Goal: Task Accomplishment & Management: Manage account settings

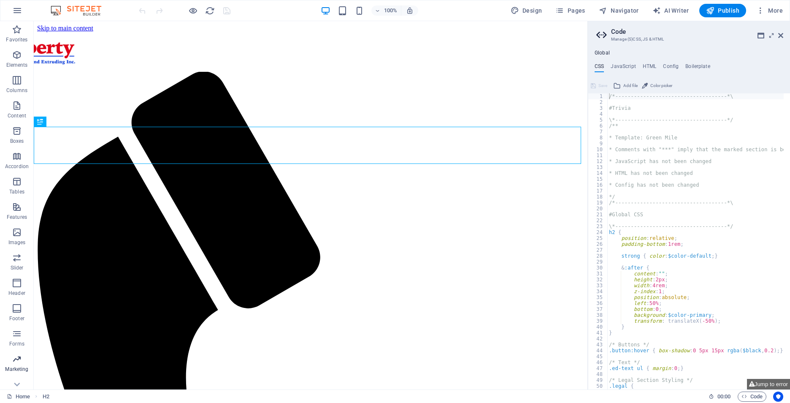
click at [18, 364] on icon "button" at bounding box center [17, 359] width 10 height 10
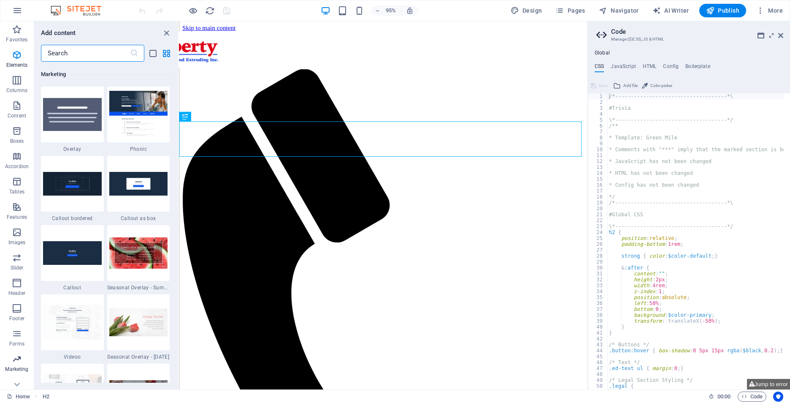
scroll to position [6878, 0]
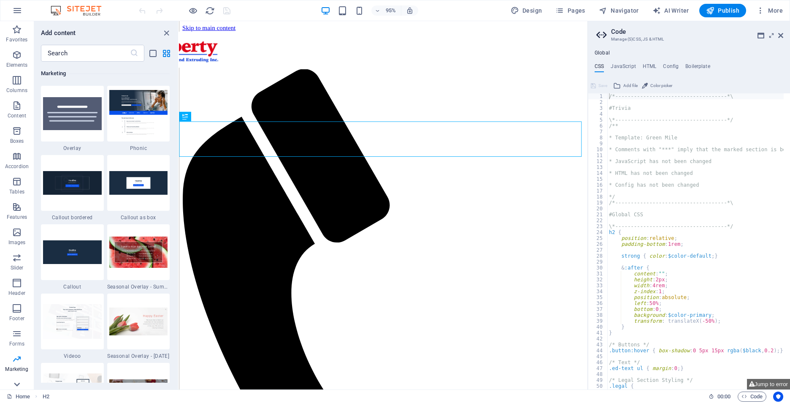
click at [19, 383] on icon at bounding box center [17, 385] width 6 height 4
click at [13, 11] on icon "button" at bounding box center [17, 10] width 10 height 10
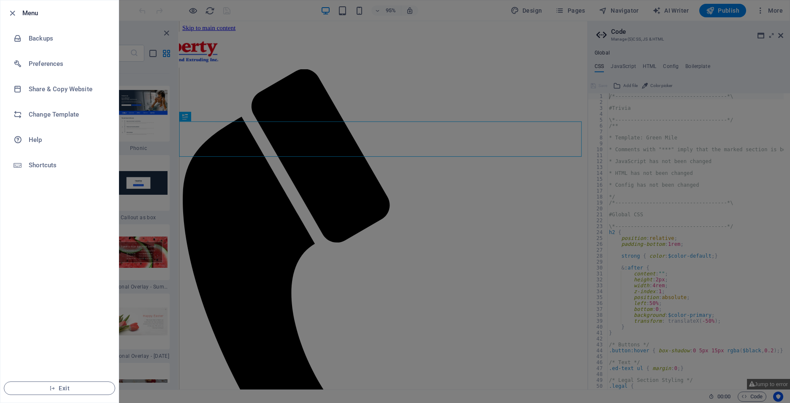
click at [561, 58] on div at bounding box center [395, 201] width 790 height 403
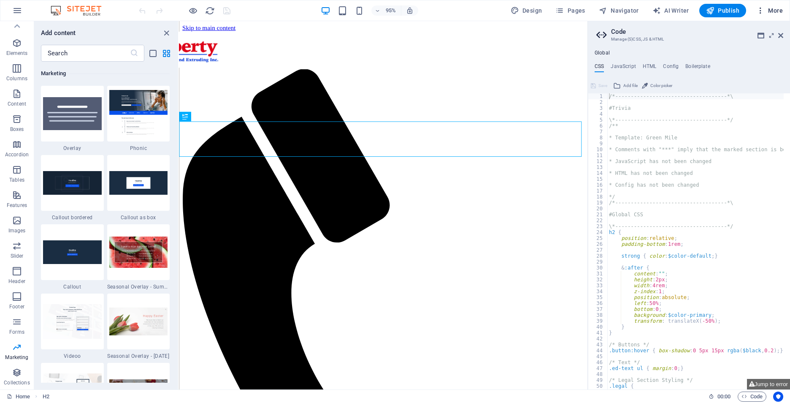
click at [775, 9] on span "More" at bounding box center [770, 10] width 27 height 8
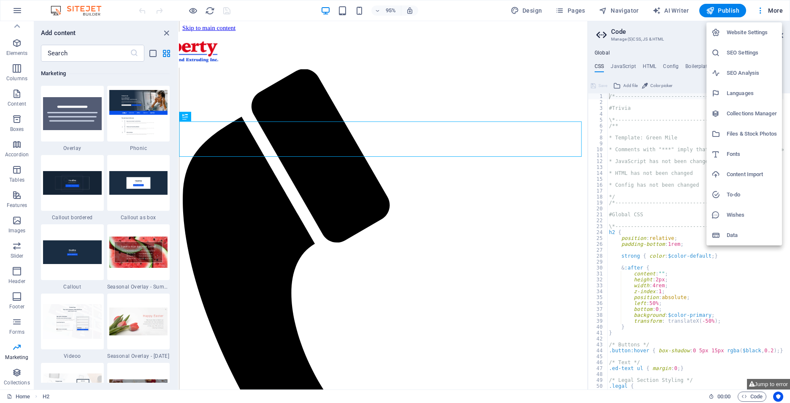
click at [750, 55] on h6 "SEO Settings" at bounding box center [752, 53] width 50 height 10
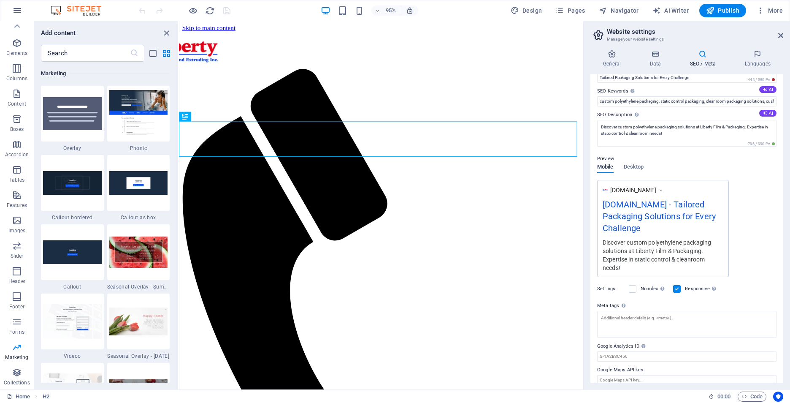
scroll to position [52, 0]
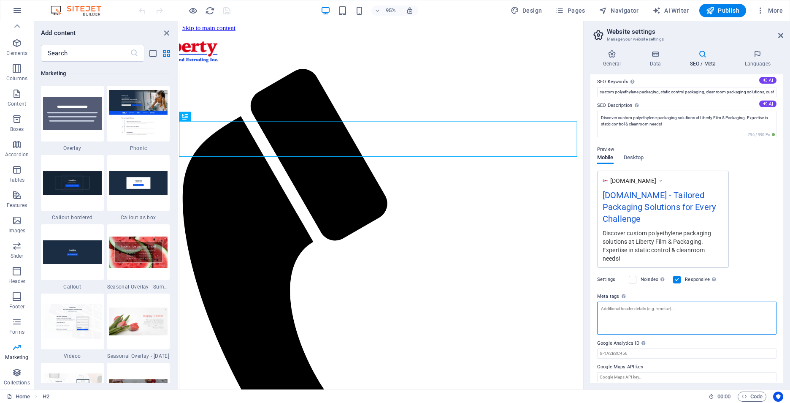
click at [633, 309] on textarea "Meta tags Enter HTML code here that will be placed inside the tags of your webs…" at bounding box center [686, 317] width 179 height 33
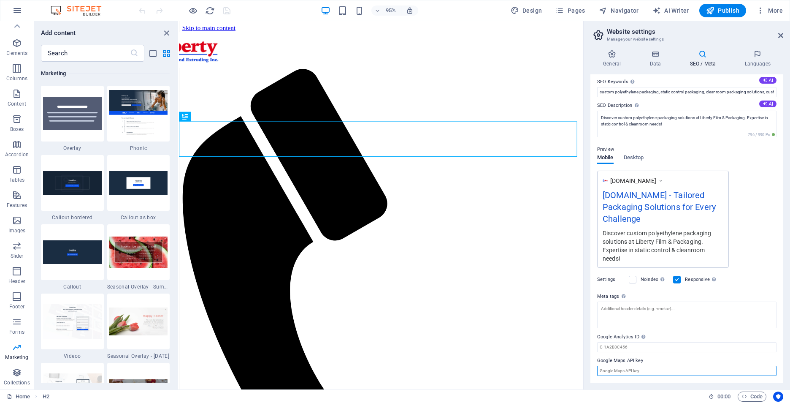
click at [646, 369] on input "Google Maps API key" at bounding box center [686, 371] width 179 height 10
click at [749, 231] on div "www.example.com libertypkg.com - Tailored Packaging Solutions for Every Challen…" at bounding box center [686, 219] width 179 height 97
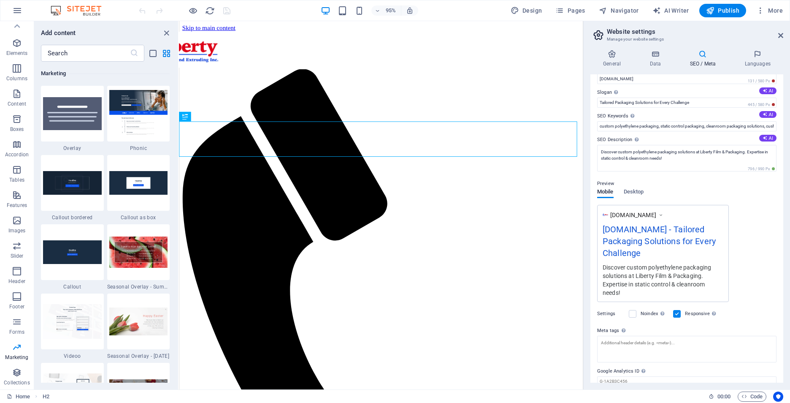
scroll to position [0, 0]
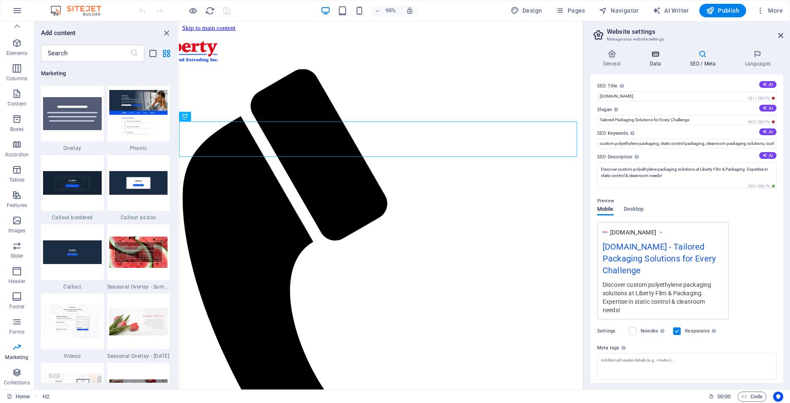
click at [655, 60] on h4 "Data" at bounding box center [657, 59] width 40 height 18
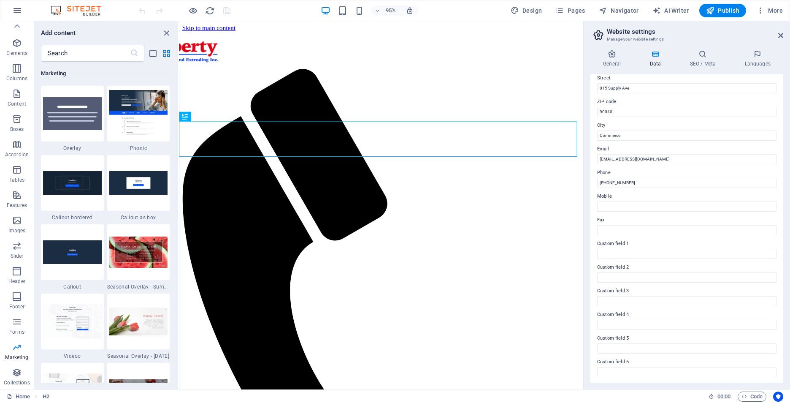
scroll to position [98, 0]
click at [699, 63] on h4 "SEO / Meta" at bounding box center [704, 59] width 55 height 18
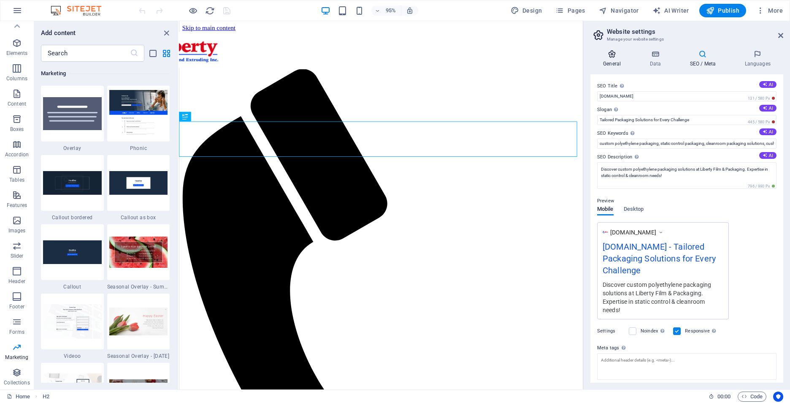
click at [620, 56] on icon at bounding box center [612, 54] width 43 height 8
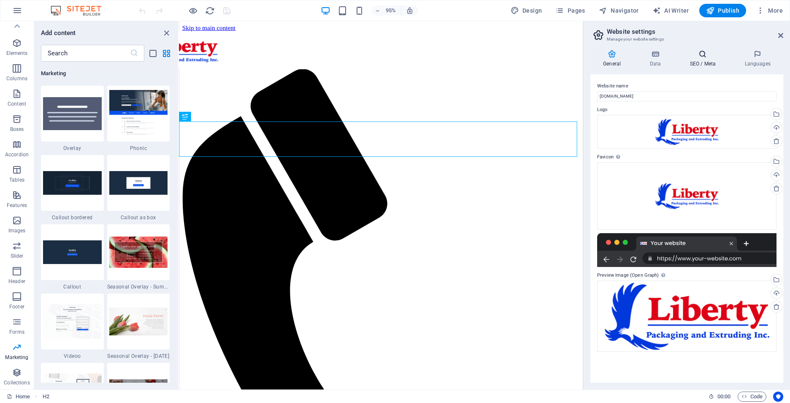
click at [708, 59] on h4 "SEO / Meta" at bounding box center [704, 59] width 55 height 18
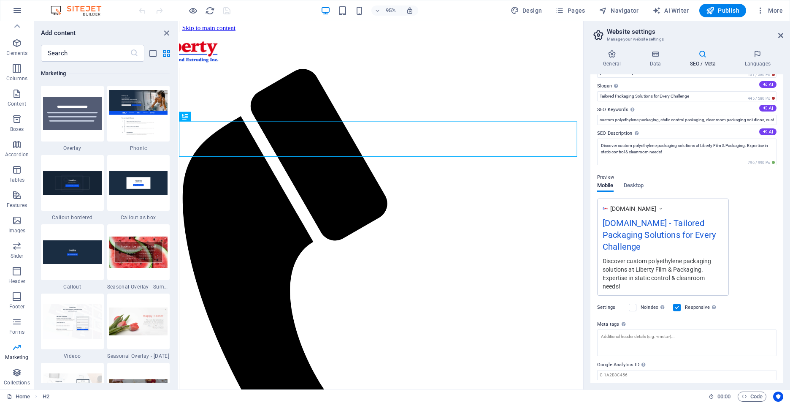
scroll to position [9, 0]
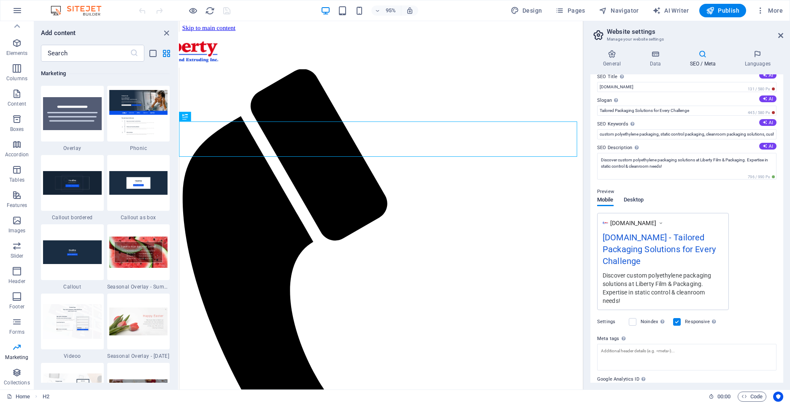
click at [643, 204] on span "Desktop" at bounding box center [634, 201] width 20 height 12
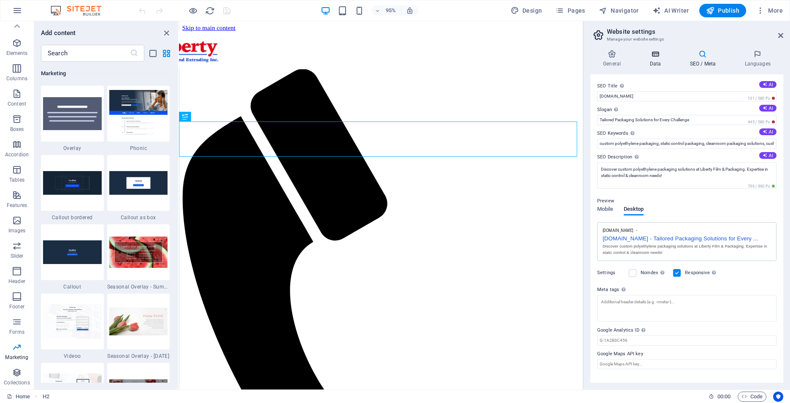
click at [668, 52] on icon at bounding box center [655, 54] width 37 height 8
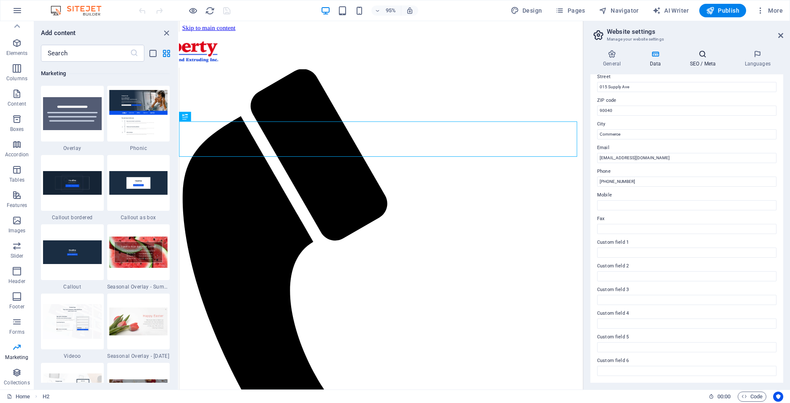
click at [697, 57] on icon at bounding box center [703, 54] width 52 height 8
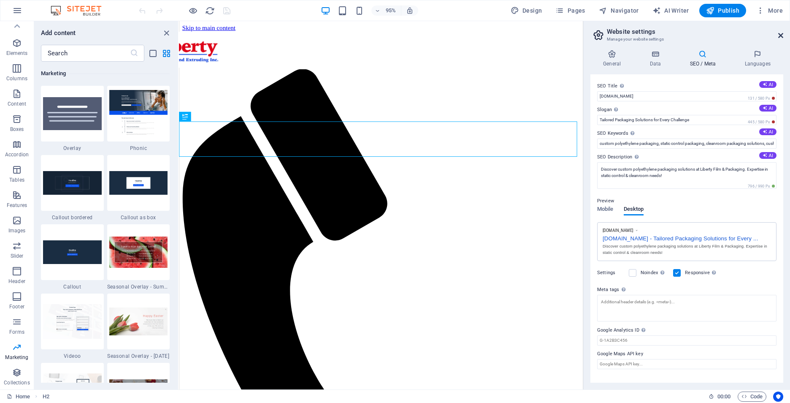
click at [778, 35] on h2 "Website settings" at bounding box center [695, 32] width 176 height 8
click at [780, 36] on icon at bounding box center [781, 35] width 5 height 7
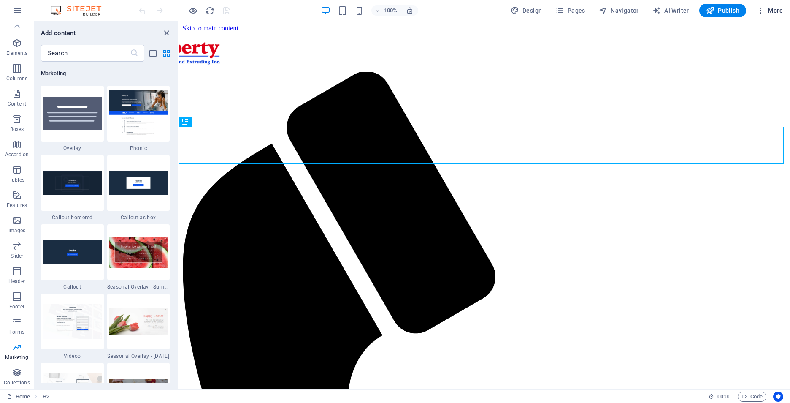
click at [770, 14] on span "More" at bounding box center [770, 10] width 27 height 8
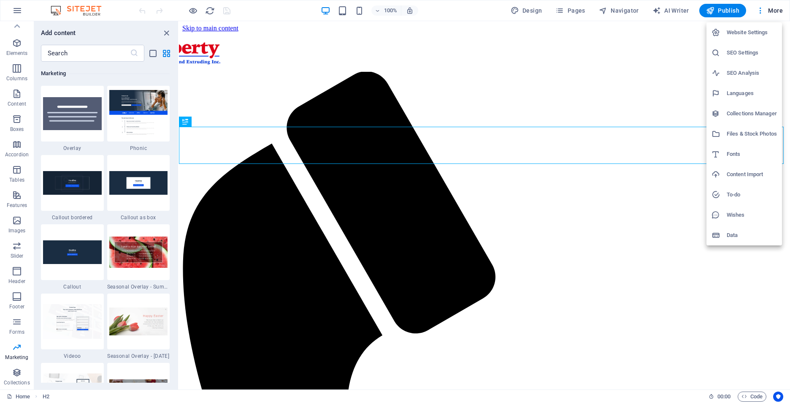
click at [750, 77] on h6 "SEO Analysis" at bounding box center [752, 73] width 50 height 10
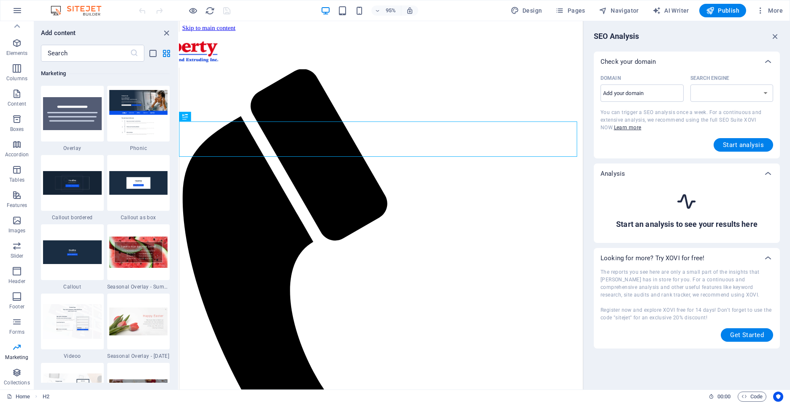
select select "google.com"
click at [657, 98] on input "Domain ​" at bounding box center [642, 94] width 83 height 14
click at [668, 96] on input "Domain ​" at bounding box center [642, 94] width 83 height 14
type input "libertypkg.co"
select select "google.co.uk"
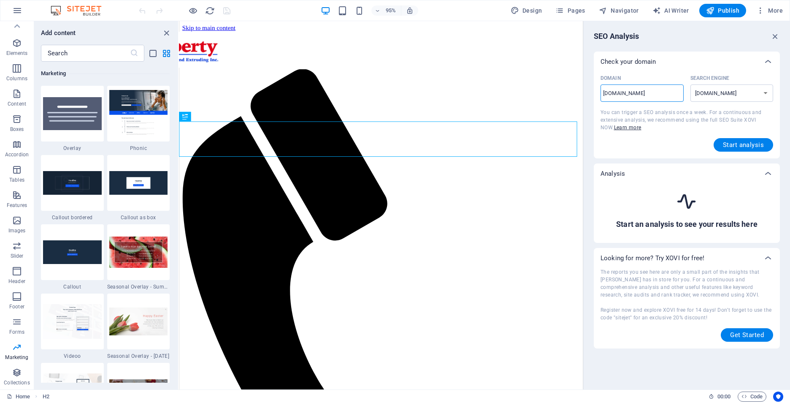
type input "[DOMAIN_NAME]"
select select "google.com"
type input "[DOMAIN_NAME]"
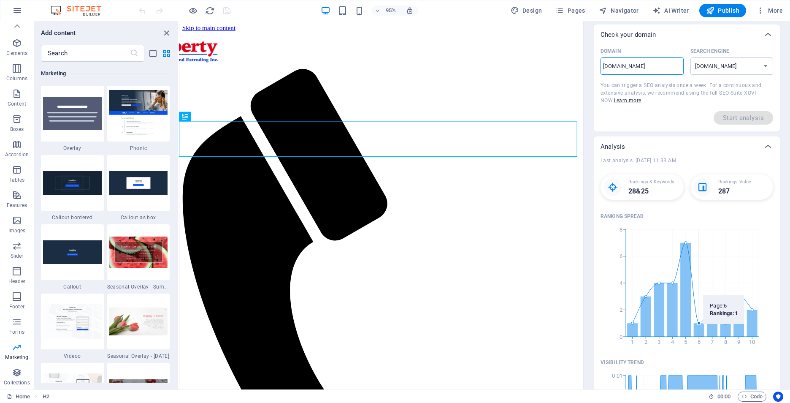
scroll to position [42, 0]
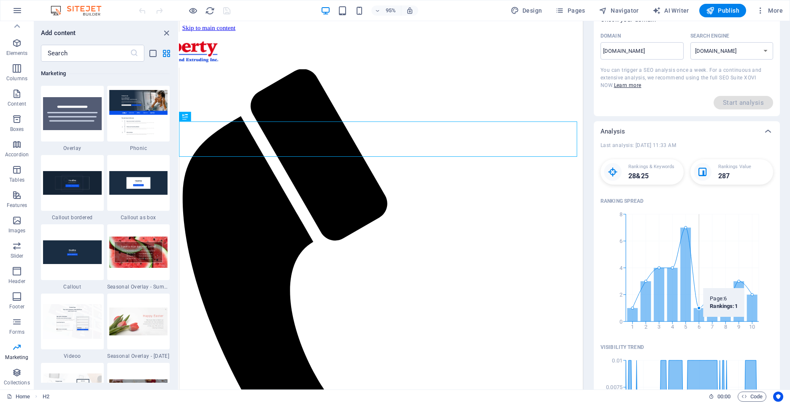
click at [700, 321] on icon at bounding box center [699, 315] width 11 height 14
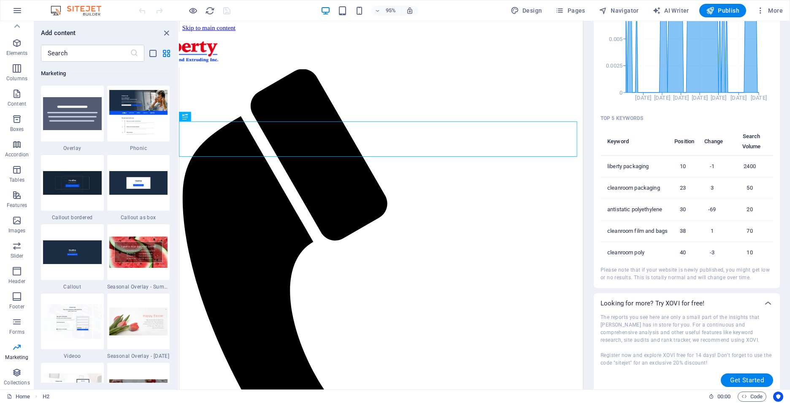
scroll to position [421, 0]
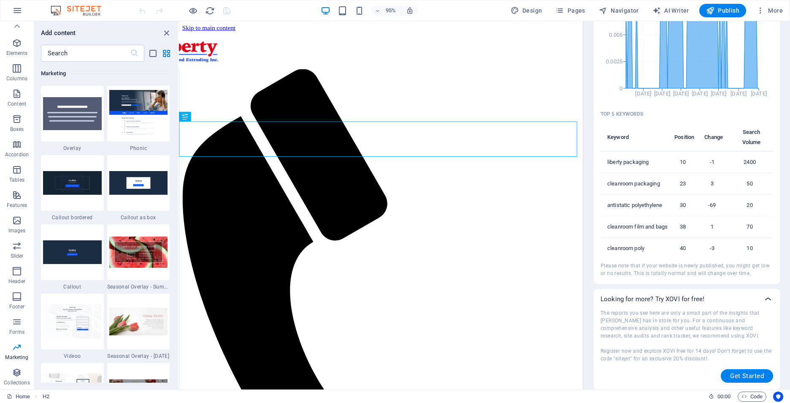
click at [770, 300] on icon at bounding box center [768, 299] width 10 height 10
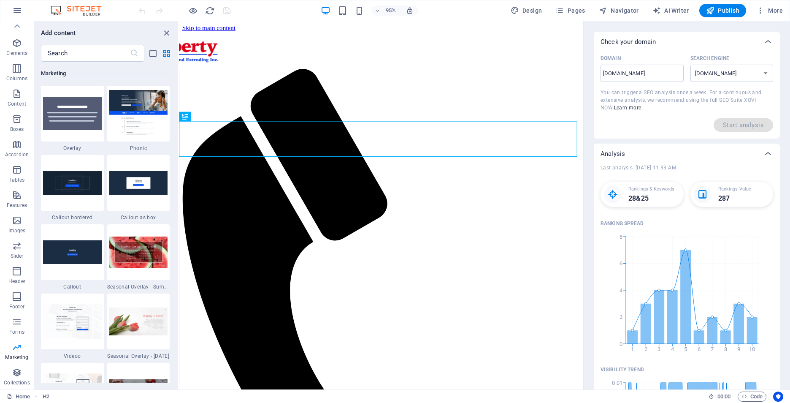
scroll to position [0, 0]
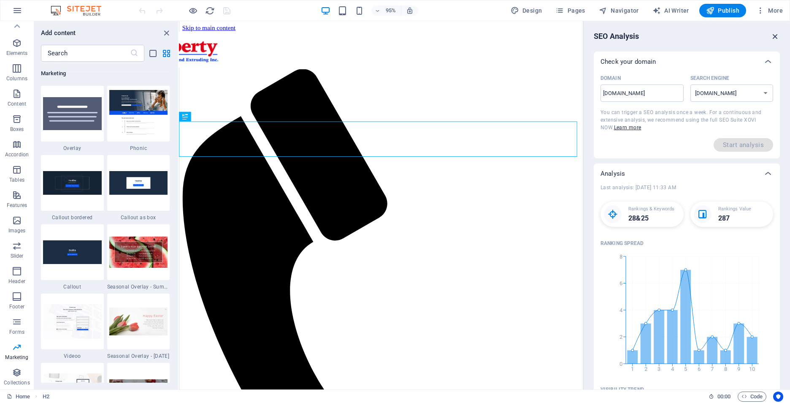
click at [778, 38] on icon "button" at bounding box center [775, 36] width 9 height 9
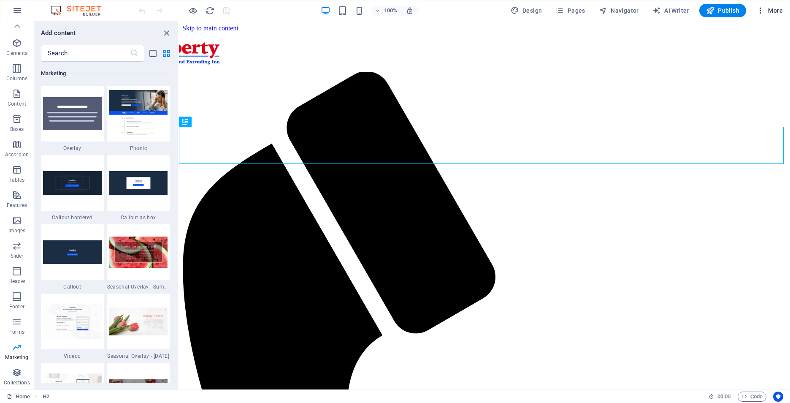
click at [766, 12] on span "More" at bounding box center [770, 10] width 27 height 8
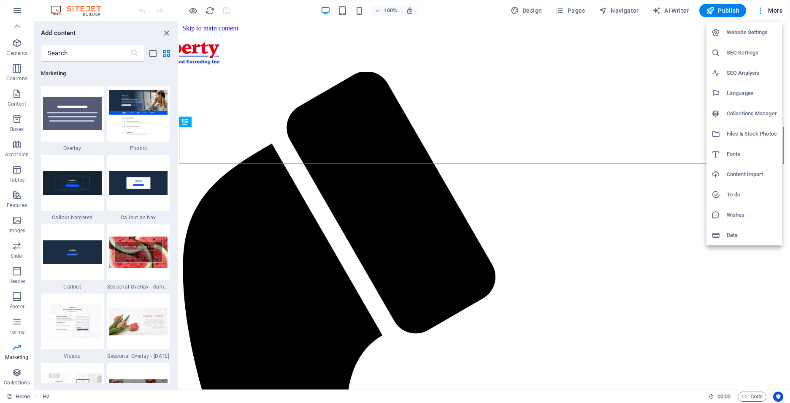
click at [753, 50] on h6 "SEO Settings" at bounding box center [752, 53] width 50 height 10
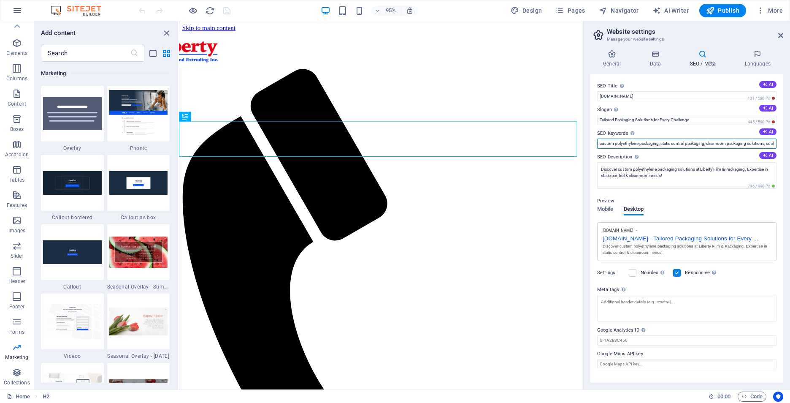
click at [679, 147] on input "custom polyethylene packaging, static control packaging, cleanroom packaging so…" at bounding box center [686, 143] width 179 height 10
drag, startPoint x: 723, startPoint y: 142, endPoint x: 809, endPoint y: 139, distance: 85.3
click at [790, 139] on html "libertypkg.com Home Favorites Elements Columns Content Boxes Accordion Tables F…" at bounding box center [395, 201] width 790 height 403
click at [764, 144] on input "custom polyethylene packaging, static control packaging, cleanroom packaging so…" at bounding box center [686, 143] width 179 height 10
click at [754, 140] on input "custom polyethylene packaging, static control packaging, cleanroom packaging so…" at bounding box center [686, 143] width 179 height 10
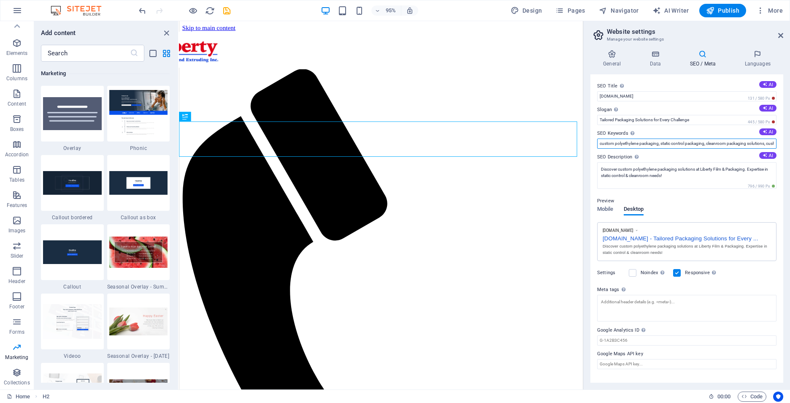
click at [717, 142] on input "custom polyethylene packaging, static control packaging, cleanroom packaging so…" at bounding box center [686, 143] width 179 height 10
click at [749, 142] on input "custom polyethylene packaging, static control packaging, cleanroom packaging so…" at bounding box center [686, 143] width 179 height 10
drag, startPoint x: 768, startPoint y: 141, endPoint x: 809, endPoint y: 141, distance: 40.1
click at [790, 141] on html "libertypkg.com Home Favorites Elements Columns Content Boxes Accordion Tables F…" at bounding box center [395, 201] width 790 height 403
click at [733, 143] on input "custom polyethylene packaging, static control packaging, cleanroom packaging so…" at bounding box center [686, 143] width 179 height 10
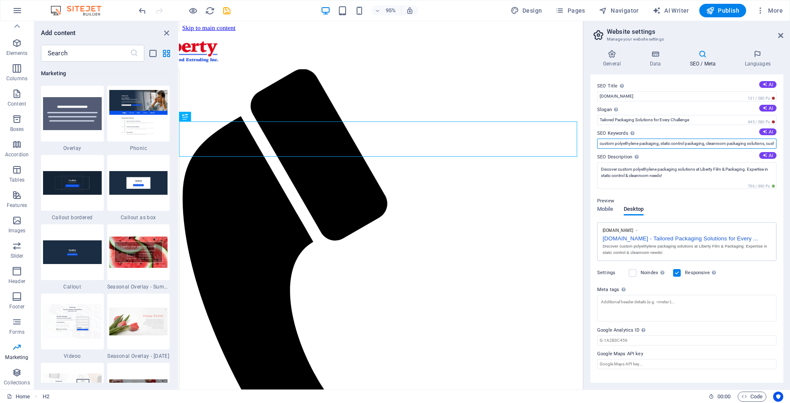
click at [735, 142] on input "custom polyethylene packaging, static control packaging, cleanroom packaging so…" at bounding box center [686, 143] width 179 height 10
click at [711, 144] on input "custom polyethylene packaging, static control packaging, cleanroom packaging so…" at bounding box center [686, 143] width 179 height 10
click at [728, 142] on input "custom polyethylene packaging, static control packaging, cleanroom packaging so…" at bounding box center [686, 143] width 179 height 10
click at [655, 62] on h4 "Data" at bounding box center [657, 59] width 40 height 18
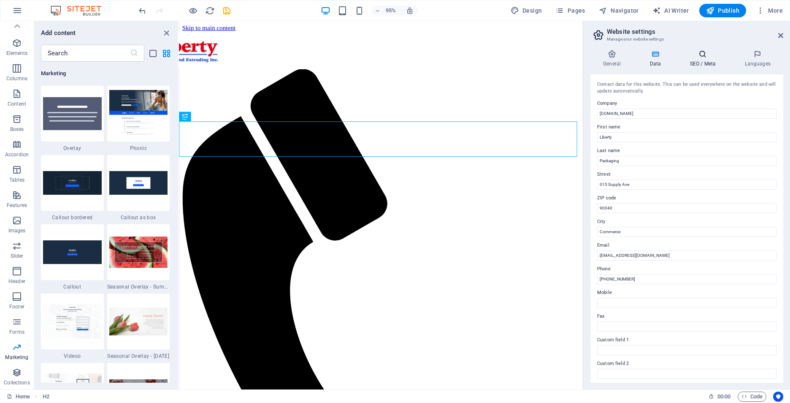
click at [700, 55] on icon at bounding box center [703, 54] width 52 height 8
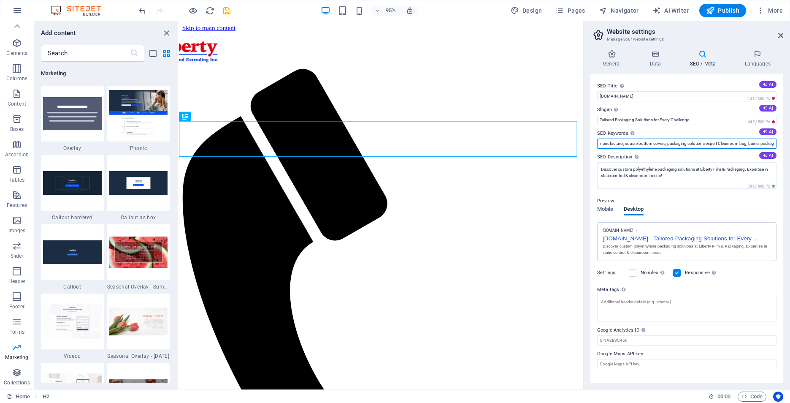
scroll to position [0, 304]
drag, startPoint x: 710, startPoint y: 147, endPoint x: 809, endPoint y: 136, distance: 99.0
click at [790, 136] on html "libertypkg.com Home Favorites Elements Columns Content Boxes Accordion Tables F…" at bounding box center [395, 201] width 790 height 403
click at [670, 138] on input "custom polyethylene packaging, static control packaging, cleanroom packaging so…" at bounding box center [686, 143] width 179 height 10
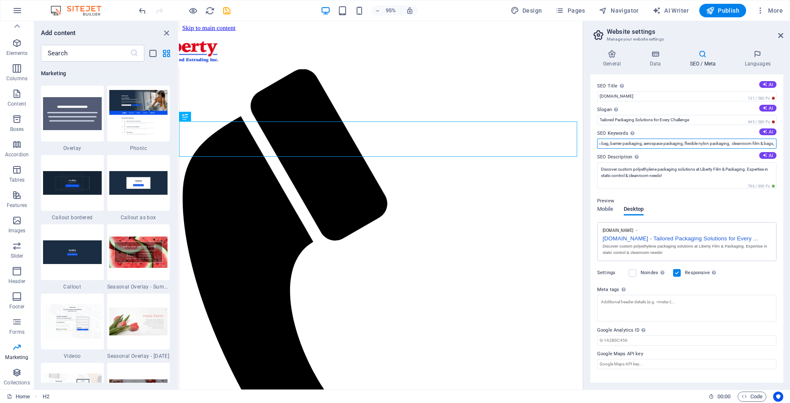
scroll to position [0, 347]
type input "custom polyethylene packaging, static control packaging, cleanroom packaging so…"
click at [719, 7] on span "Publish" at bounding box center [722, 10] width 33 height 8
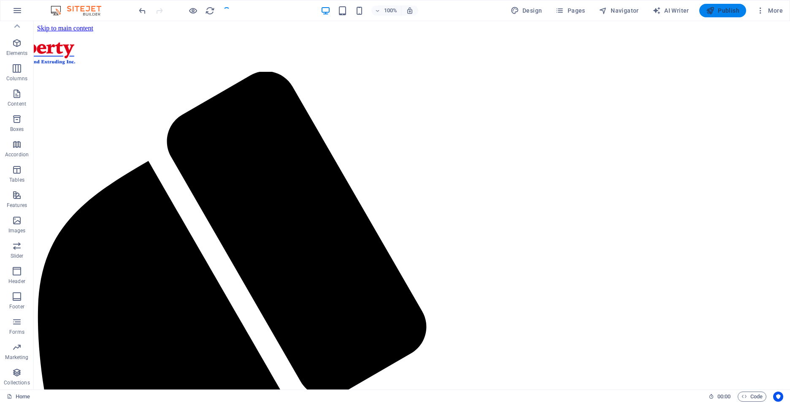
click at [717, 14] on span "Publish" at bounding box center [722, 10] width 33 height 8
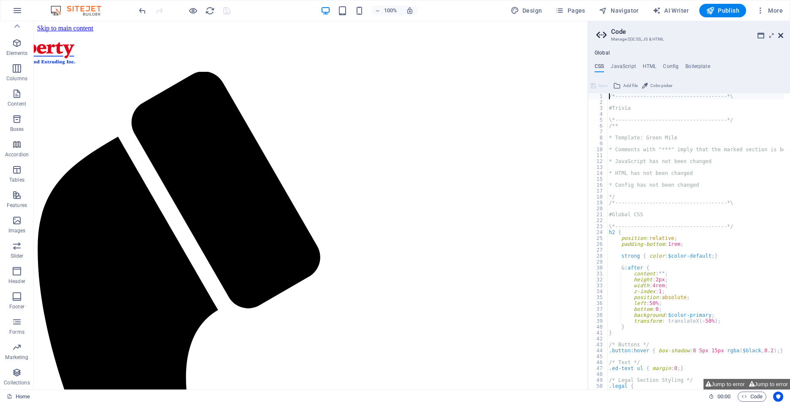
click at [781, 37] on icon at bounding box center [781, 35] width 5 height 7
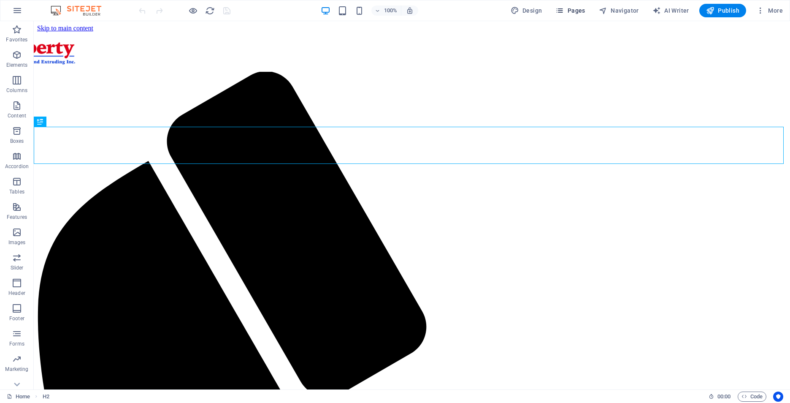
click at [562, 14] on icon "button" at bounding box center [560, 10] width 8 height 8
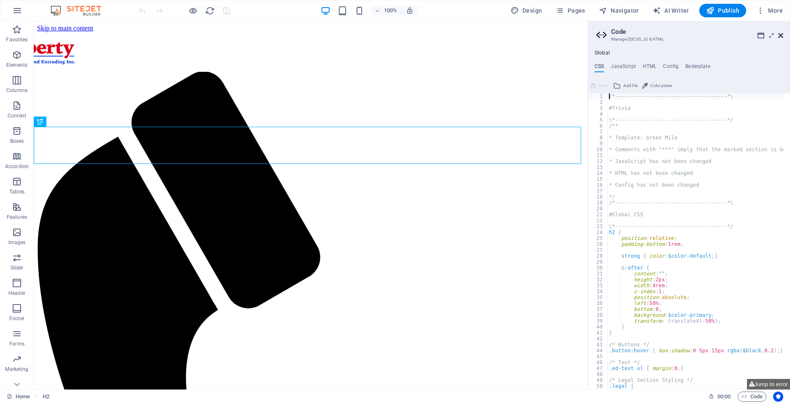
click at [779, 36] on icon at bounding box center [781, 35] width 5 height 7
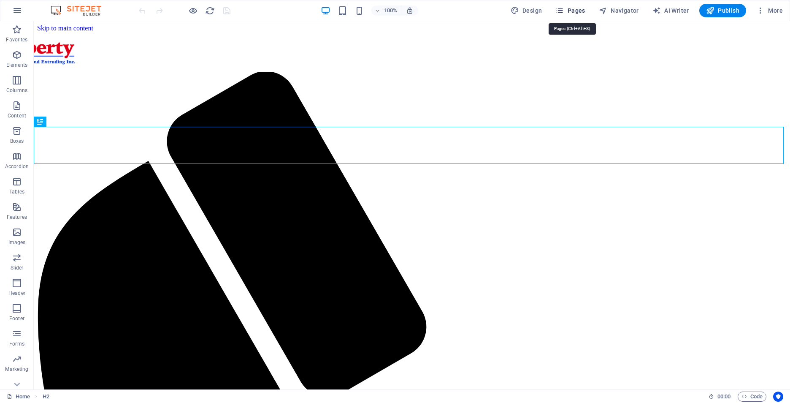
click at [578, 12] on span "Pages" at bounding box center [571, 10] width 30 height 8
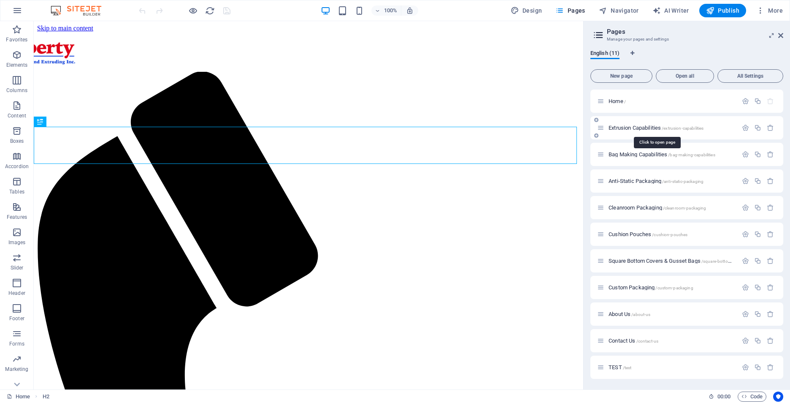
click at [630, 126] on span "Extrusion Capabilities /extrusion-capabilities" at bounding box center [656, 128] width 95 height 6
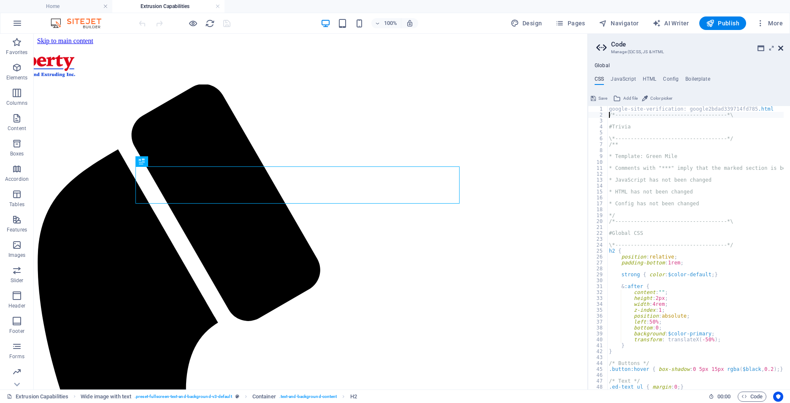
type textarea "/*------------------------------------*\"
click at [781, 50] on icon at bounding box center [781, 48] width 5 height 7
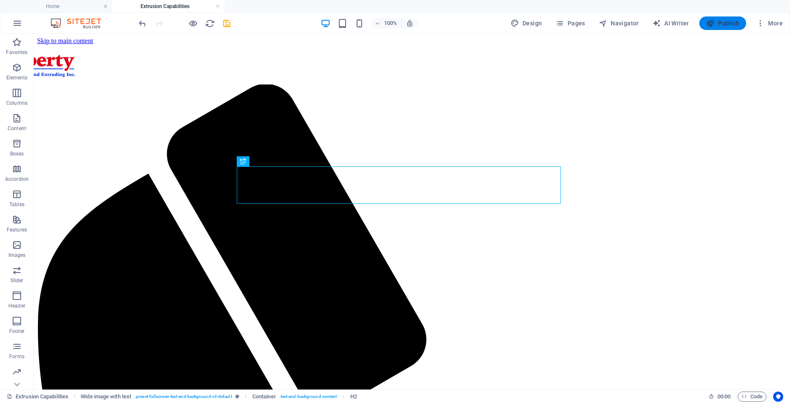
click at [733, 27] on span "Publish" at bounding box center [722, 23] width 33 height 8
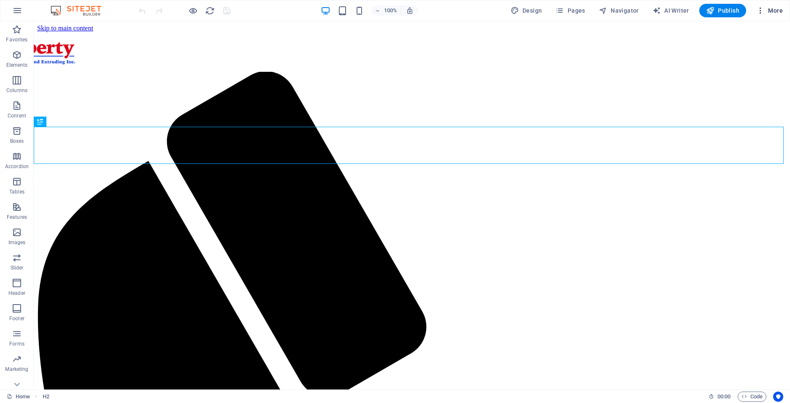
click at [775, 14] on span "More" at bounding box center [770, 10] width 27 height 8
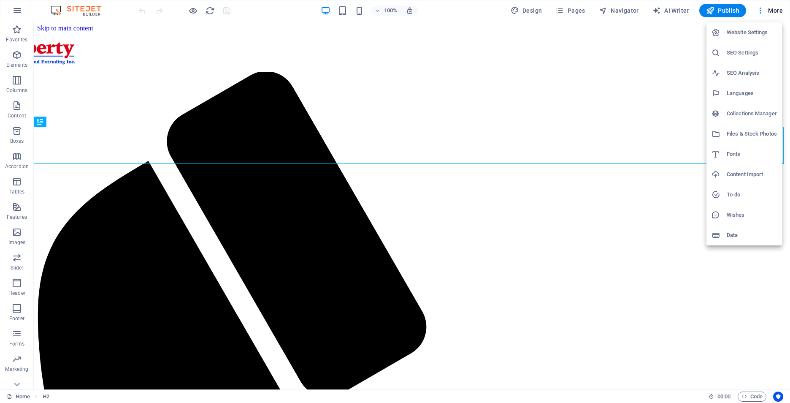
click at [743, 51] on h6 "SEO Settings" at bounding box center [752, 53] width 50 height 10
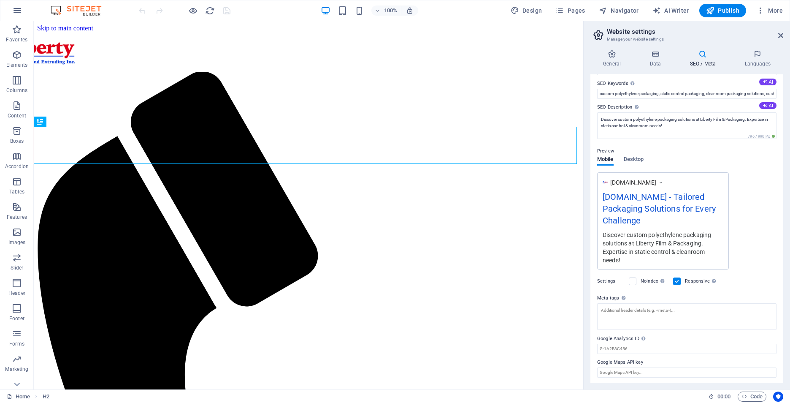
scroll to position [52, 0]
click at [700, 304] on textarea "Meta tags Enter HTML code here that will be placed inside the tags of your webs…" at bounding box center [686, 314] width 179 height 27
paste textarea "<meta name="google-site-verification" content="n7SZu3M_tQYQAQghzhLpCF7b0TdGsYaK…"
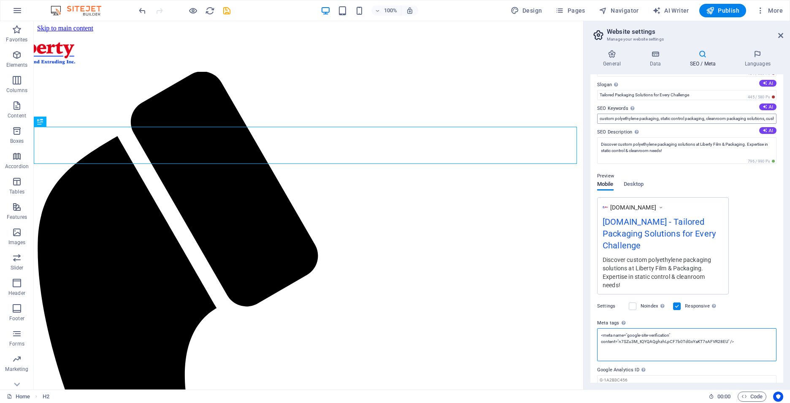
scroll to position [0, 0]
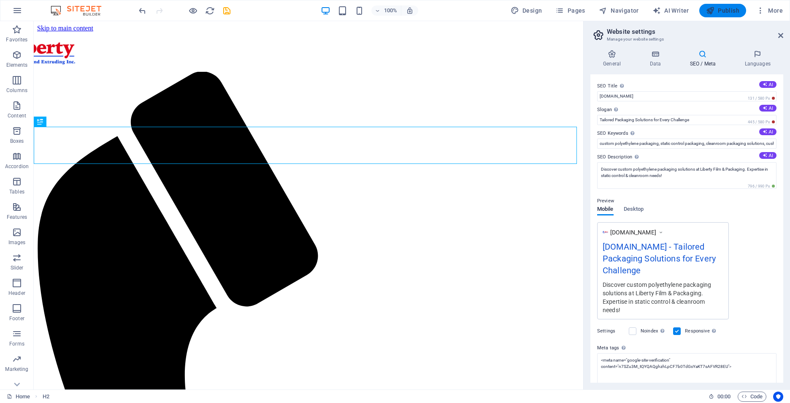
click at [736, 12] on body "libertypkg.com Home Favorites Elements Columns Content Boxes Accordion Tables F…" at bounding box center [395, 201] width 790 height 403
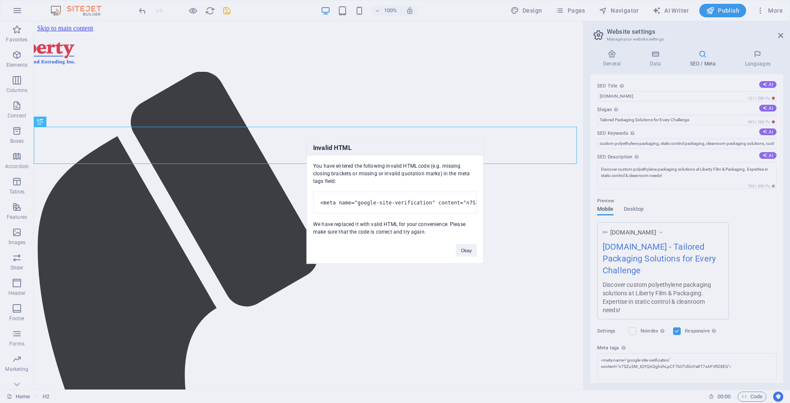
click at [380, 197] on pre "<meta name="google-site-verification" content="n7SZu3M_tQYQAQghzhLpCF7b0TdGsYaK…" at bounding box center [395, 203] width 164 height 22
click at [469, 256] on button "Okay" at bounding box center [466, 250] width 21 height 13
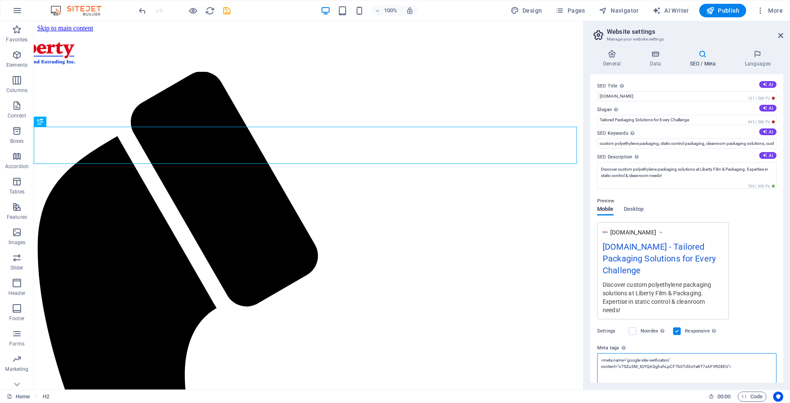
paste textarea "/"
click at [603, 361] on textarea "<meta name="google-site-verification" content="n7SZu3M_tQYQAQghzhLpCF7b0TdGsYaK…" at bounding box center [686, 369] width 179 height 33
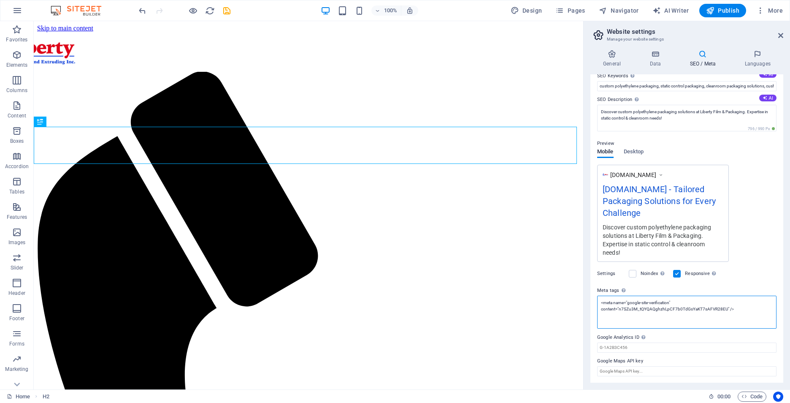
scroll to position [58, 0]
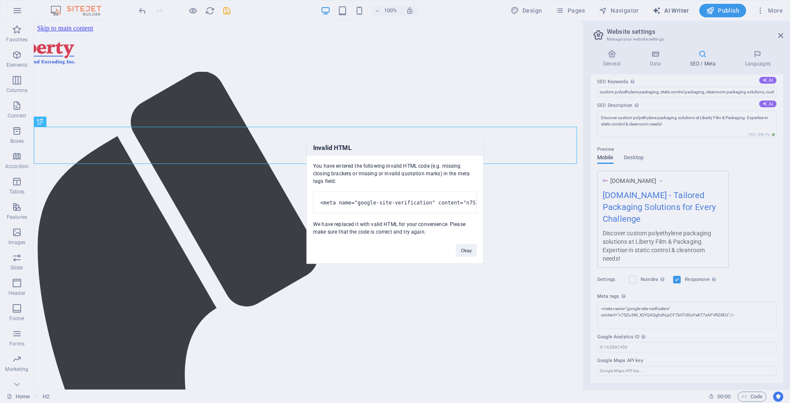
type textarea "<meta name="google-site-verification" content="n7SZu3M_tQYQAQghzhLpCF7b0TdGsYaK…"
click at [472, 253] on button "Okay" at bounding box center [466, 250] width 21 height 13
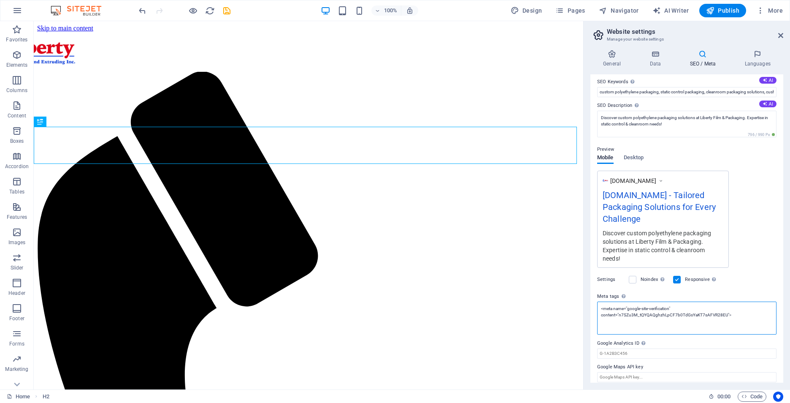
click at [750, 330] on textarea "<meta name="google-site-verification" content="n7SZu3M_tQYQAQghzhLpCF7b0TdGsYaK…" at bounding box center [686, 317] width 179 height 33
click at [729, 13] on span "Publish" at bounding box center [722, 10] width 33 height 8
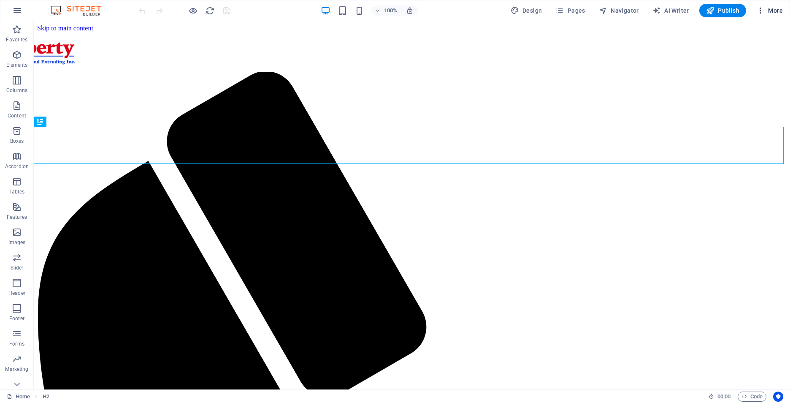
click at [782, 10] on span "More" at bounding box center [770, 10] width 27 height 8
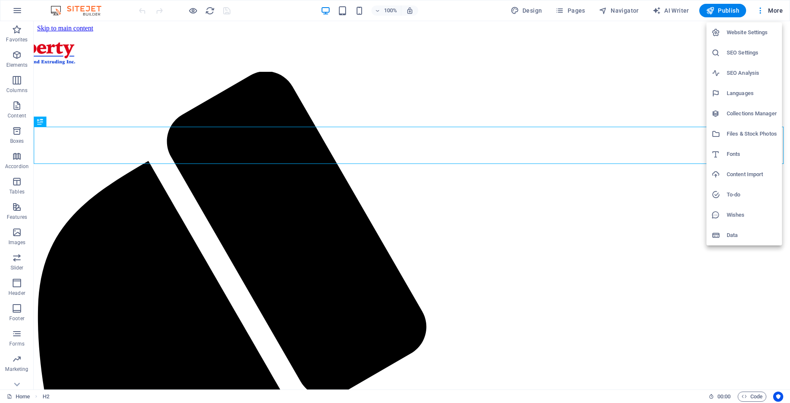
click at [743, 34] on h6 "Website Settings" at bounding box center [752, 32] width 50 height 10
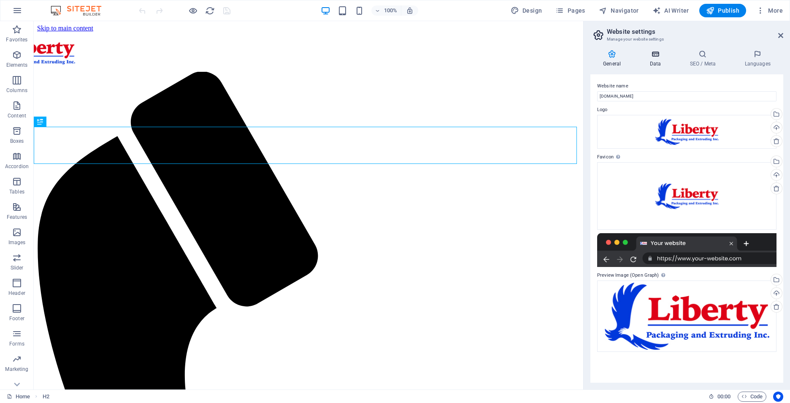
click at [654, 54] on icon at bounding box center [655, 54] width 37 height 8
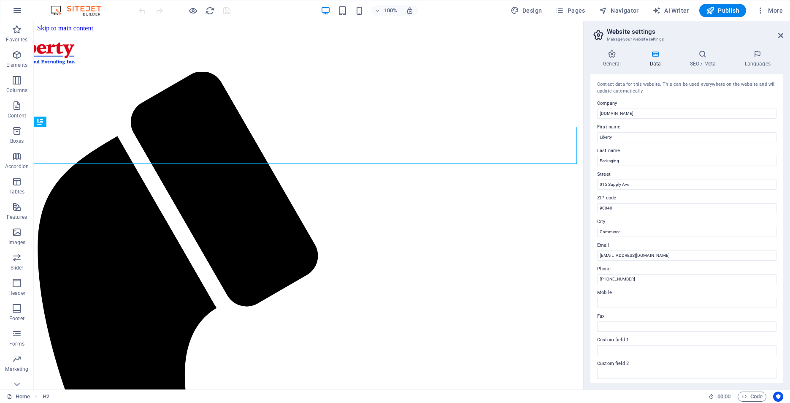
scroll to position [98, 0]
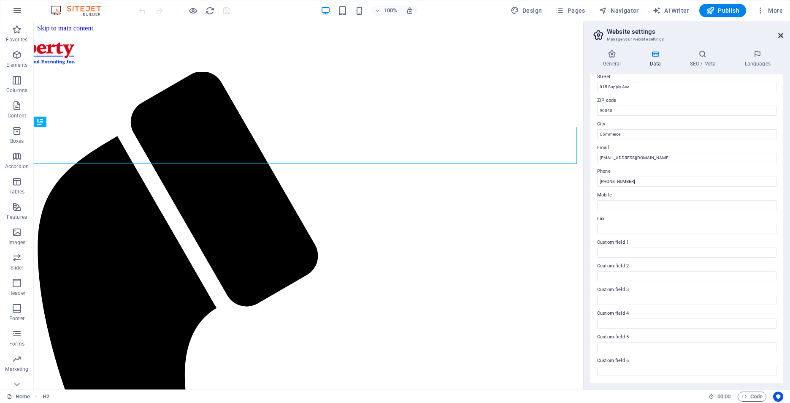
click at [778, 36] on header "Website settings Manage your website settings" at bounding box center [687, 32] width 191 height 22
click at [753, 398] on span "Code" at bounding box center [752, 396] width 21 height 10
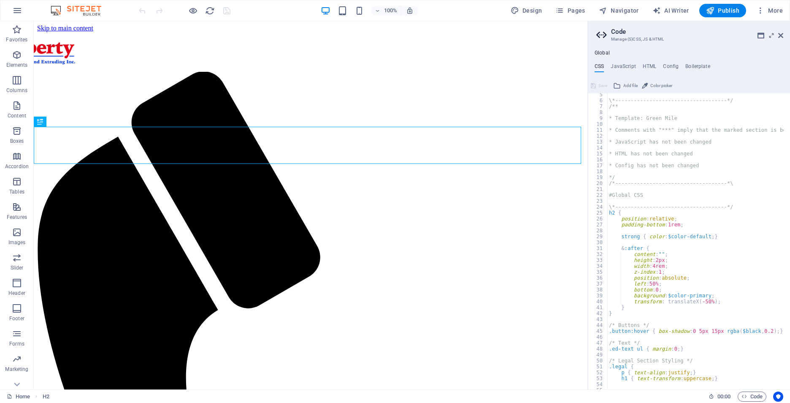
scroll to position [0, 0]
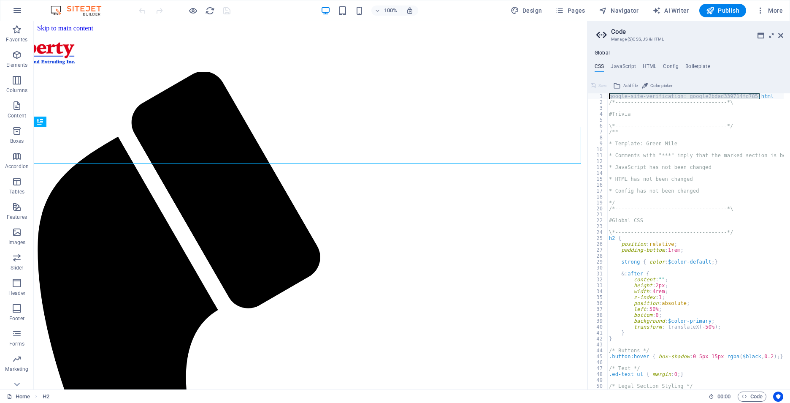
drag, startPoint x: 766, startPoint y: 95, endPoint x: 636, endPoint y: 92, distance: 129.7
click at [636, 92] on div "google-site-verification: google2bdad339714fd785.html 1 2 3 4 5 6 7 8 9 10 11 1…" at bounding box center [689, 234] width 202 height 310
click at [652, 66] on h4 "HTML" at bounding box center [650, 67] width 14 height 9
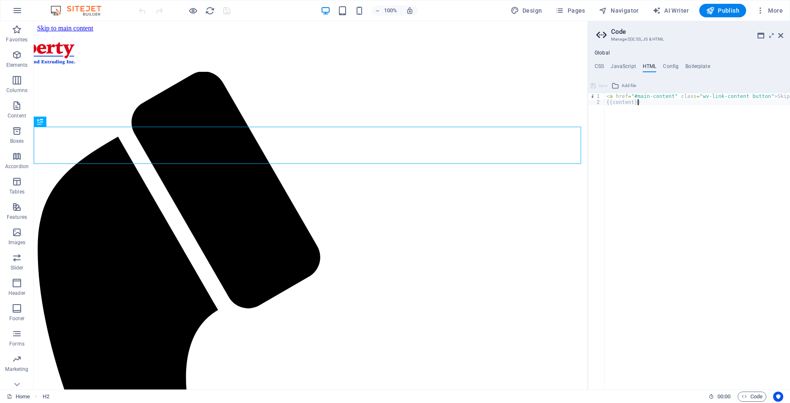
click at [657, 104] on div "< a href = "#main-content" class = "wv-link-content button" > Skip to main cont…" at bounding box center [719, 243] width 228 height 301
click at [608, 98] on div "< a href = "#main-content" class = "wv-link-content button" > Skip to main cont…" at bounding box center [719, 243] width 228 height 301
paste textarea "<meta name="google-site-verification" content="n7SZu3M_tQYQAQghzhLpCF7b0TdGsYaK…"
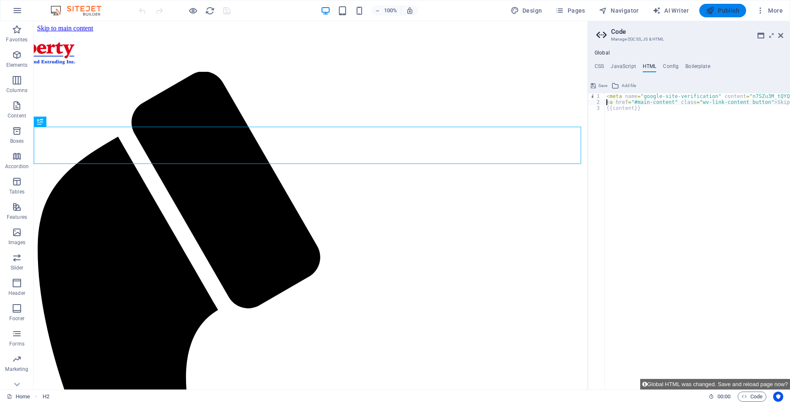
type textarea "<a href="#main-content" class="wv-link-content button">Skip to main content</a>"
click at [730, 9] on span "Publish" at bounding box center [722, 10] width 33 height 8
